Goal: Task Accomplishment & Management: Complete application form

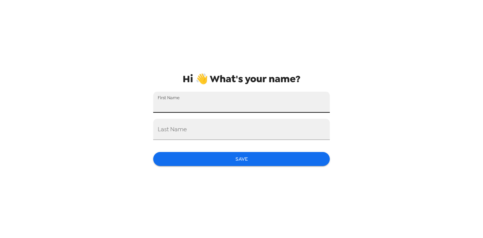
click at [219, 105] on input "First Name" at bounding box center [241, 102] width 177 height 21
type input "[PERSON_NAME]"
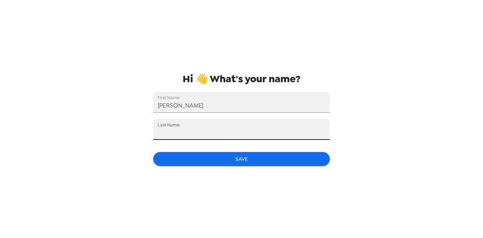
click at [218, 126] on input "Last Name" at bounding box center [241, 129] width 177 height 21
type input "I"
type input "[PERSON_NAME]"
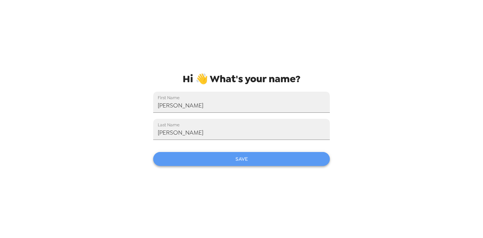
click at [228, 157] on button "Save" at bounding box center [241, 159] width 177 height 14
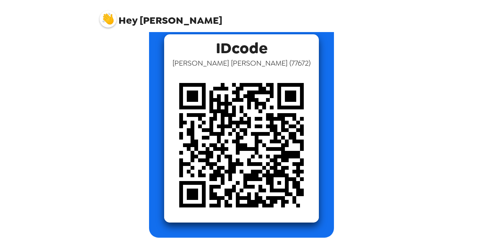
scroll to position [51, 0]
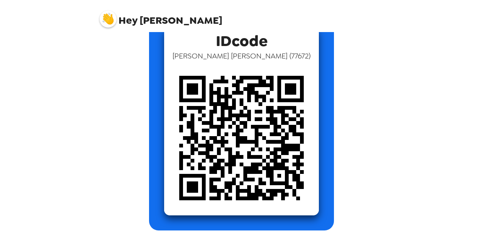
click at [361, 91] on div "Show popcam your IDcode IDcode [PERSON_NAME] ( 77672 )" at bounding box center [241, 112] width 287 height 238
